Goal: Task Accomplishment & Management: Use online tool/utility

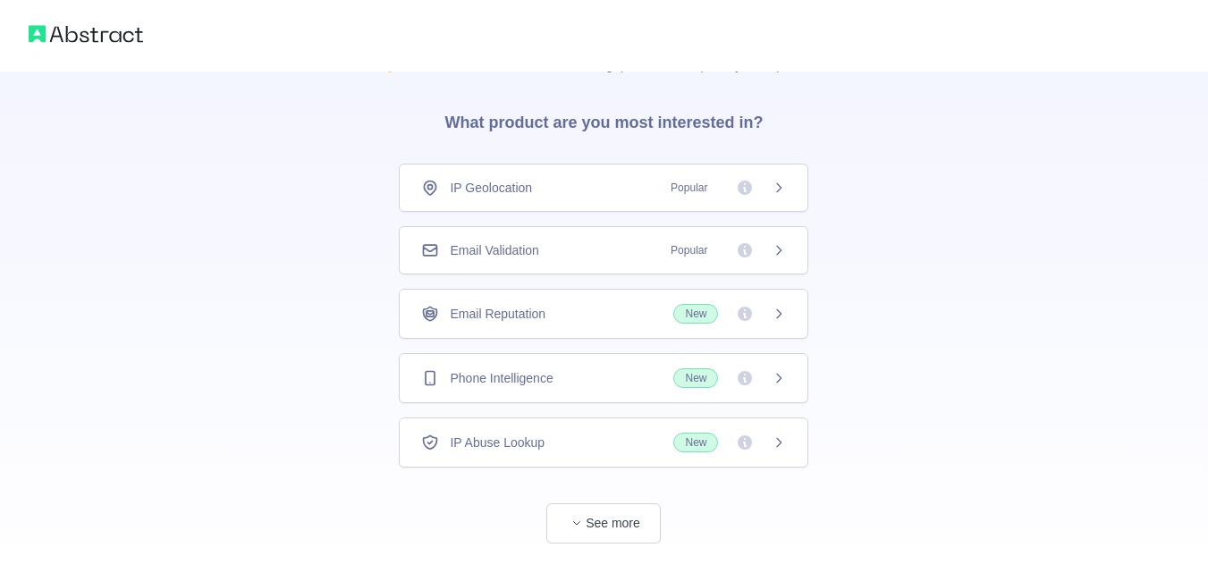
scroll to position [86, 0]
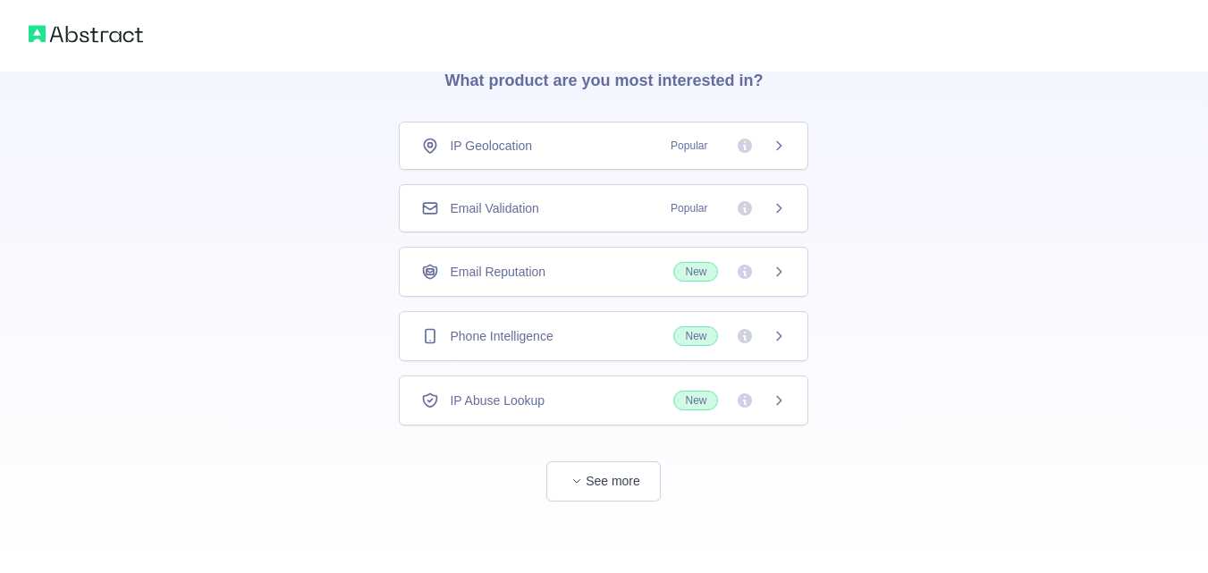
click at [574, 215] on div "Email Validation Popular" at bounding box center [603, 208] width 365 height 18
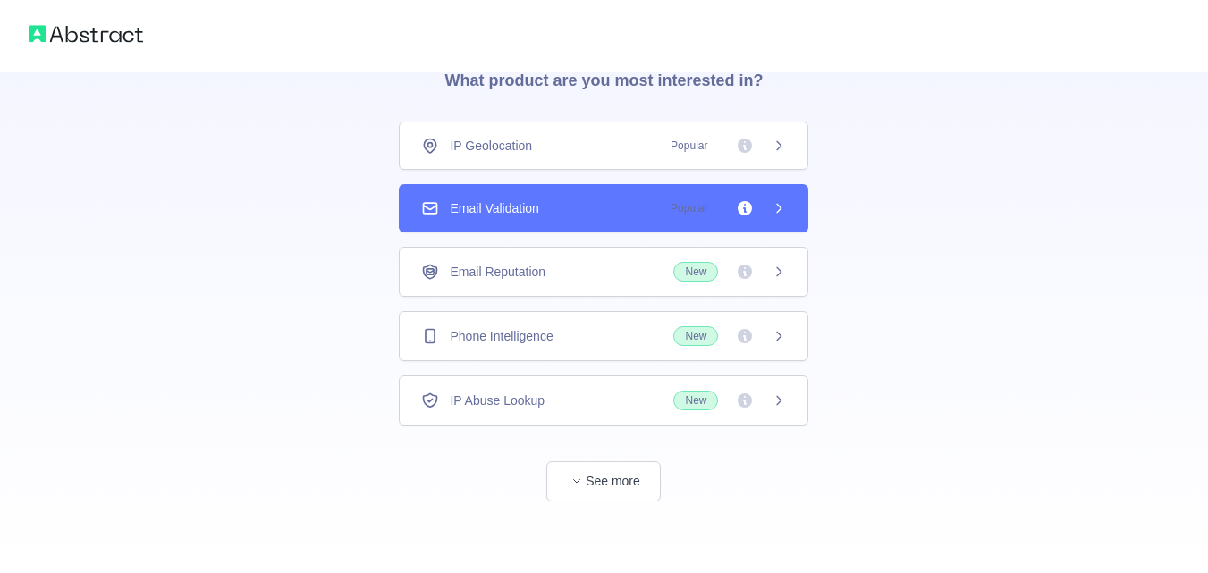
scroll to position [54, 0]
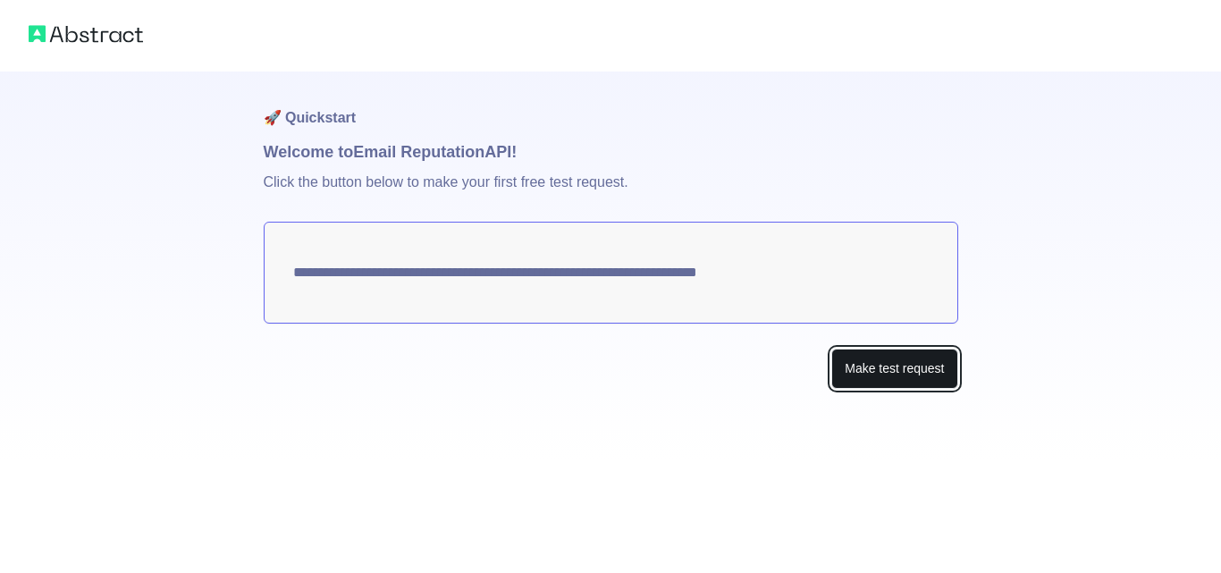
click at [891, 354] on button "Make test request" at bounding box center [895, 369] width 126 height 40
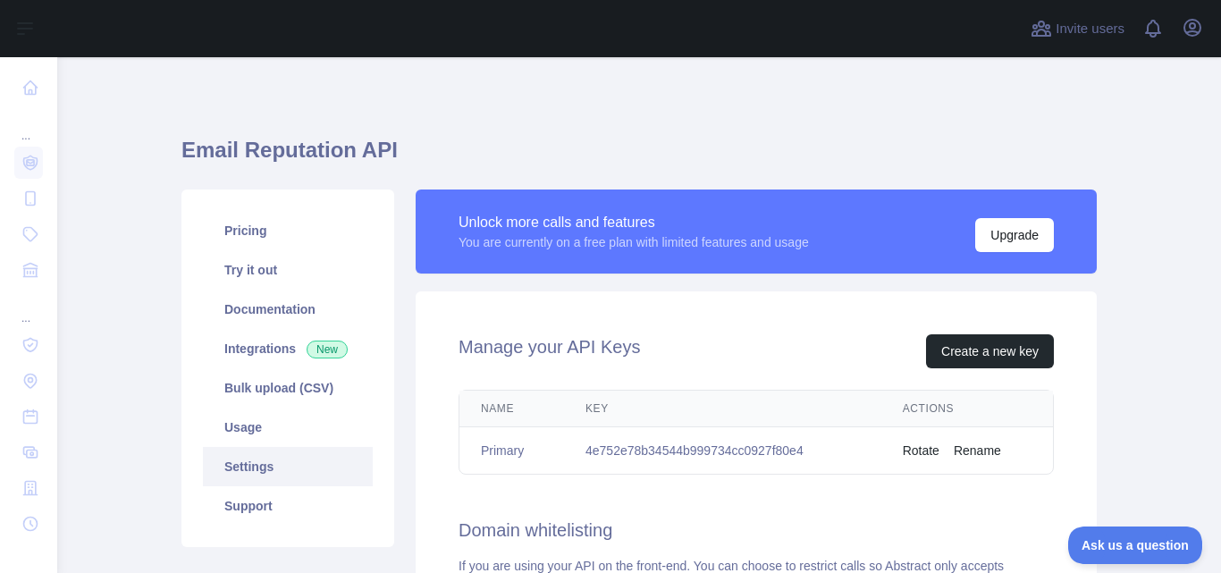
click at [661, 445] on td "4e752e78b34544b999734cc0927f80e4" at bounding box center [722, 450] width 317 height 47
copy td "4e752e78b34544b999734cc0927f80e4"
